Goal: Task Accomplishment & Management: Complete application form

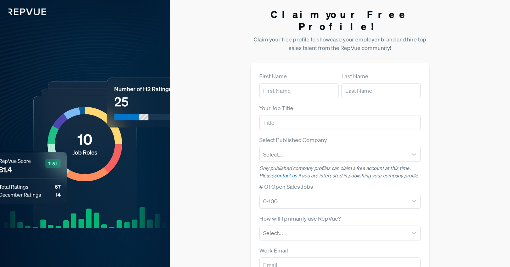
scroll to position [77, 0]
click at [280, 83] on input "text" at bounding box center [298, 90] width 79 height 15
type input "[PERSON_NAME]"
type input "[PERSON_NAME][EMAIL_ADDRESS][DOMAIN_NAME]"
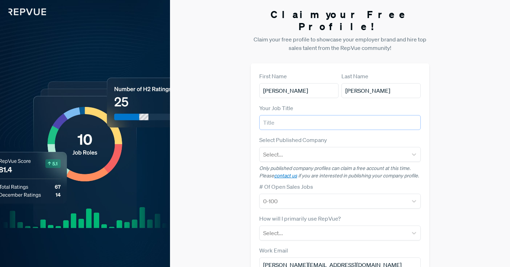
click at [328, 115] on input "text" at bounding box center [340, 122] width 162 height 15
type input "manager"
click at [370, 149] on div at bounding box center [333, 154] width 141 height 10
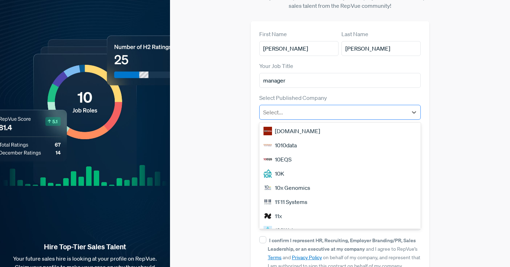
scroll to position [77, 0]
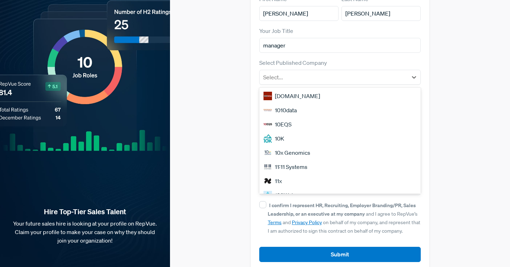
click at [463, 143] on div "Claim your Free Profile! Claim your free profile to showcase your employer bran…" at bounding box center [340, 101] width 340 height 356
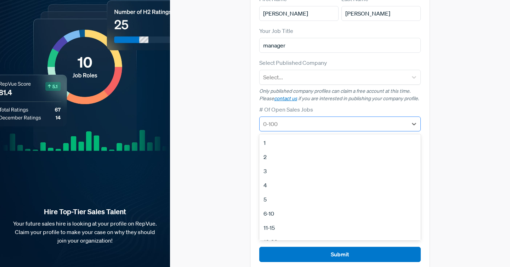
click at [355, 119] on div at bounding box center [333, 124] width 141 height 10
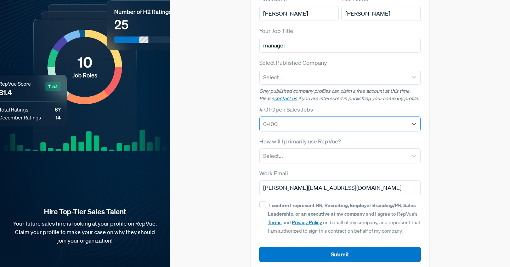
click at [355, 119] on div at bounding box center [333, 124] width 141 height 10
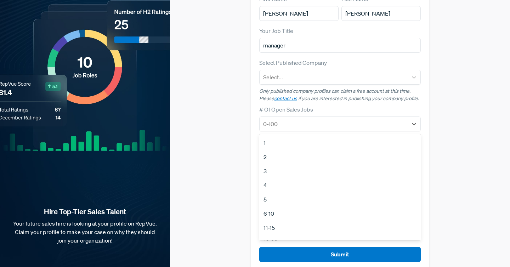
click at [269, 136] on div "1" at bounding box center [340, 143] width 162 height 14
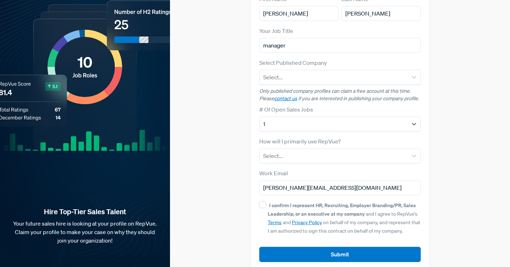
click at [330, 137] on div "How will I primarily use RepVue? Select..." at bounding box center [340, 150] width 162 height 26
click at [327, 151] on div at bounding box center [333, 156] width 141 height 10
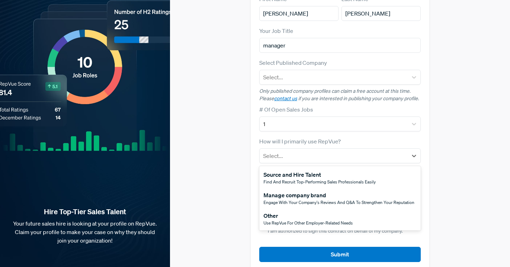
click at [337, 174] on div "Source and Hire Talent Find and recruit top-performing sales professionals easi…" at bounding box center [340, 178] width 162 height 21
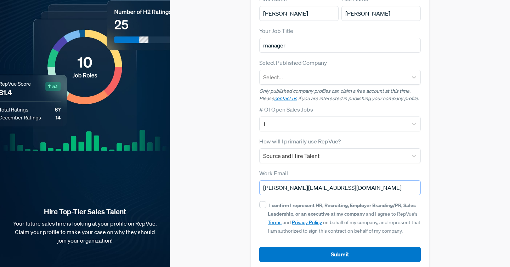
drag, startPoint x: 276, startPoint y: 177, endPoint x: 248, endPoint y: 176, distance: 27.6
click at [248, 176] on div "Claim your Free Profile! Claim your free profile to showcase your employer bran…" at bounding box center [340, 101] width 340 height 356
type input "[EMAIL_ADDRESS][DOMAIN_NAME]"
click at [263, 201] on input "I confirm I represent HR, Recruiting, Employer Branding/PR, Sales Leadership, o…" at bounding box center [262, 204] width 7 height 7
checkbox input "true"
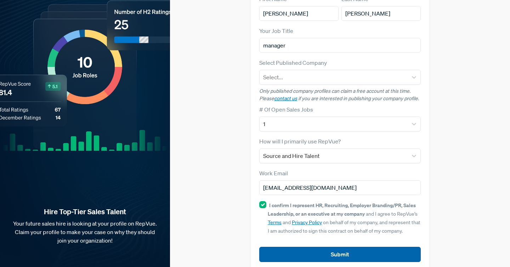
click at [318, 247] on button "Submit" at bounding box center [340, 254] width 162 height 15
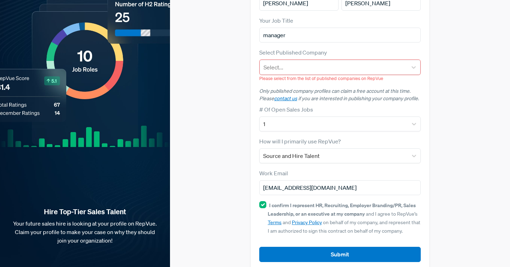
click at [361, 48] on div "Select Published Company Select... Please select from the list of published com…" at bounding box center [340, 65] width 162 height 34
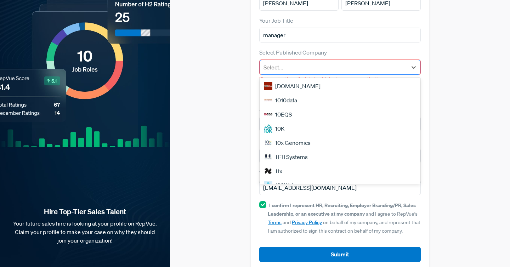
click at [361, 62] on div at bounding box center [334, 67] width 140 height 10
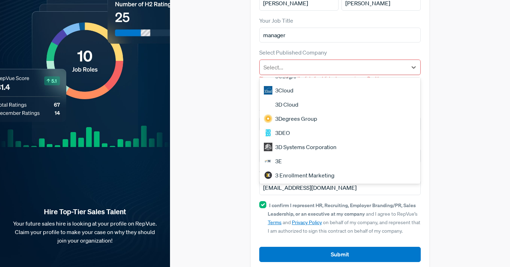
scroll to position [0, 0]
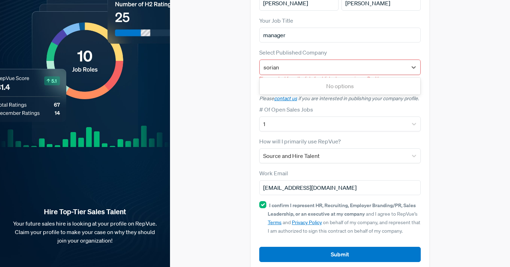
type input "sorian"
click at [446, 98] on div "Claim your Free Profile! Claim your free profile to showcase your employer bran…" at bounding box center [340, 96] width 340 height 367
